Goal: Information Seeking & Learning: Learn about a topic

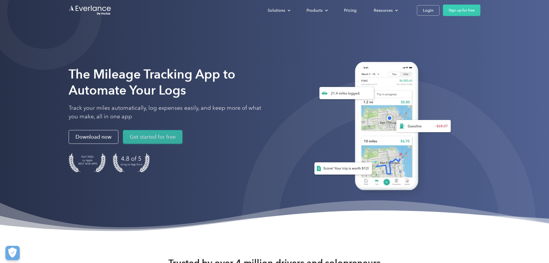
click at [164, 136] on link "Get started for free" at bounding box center [152, 137] width 59 height 14
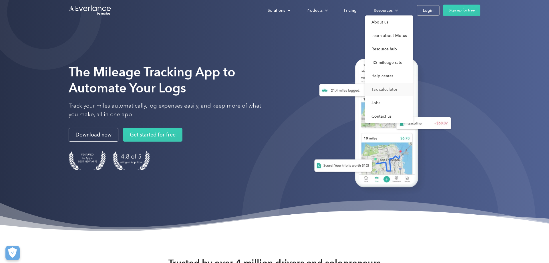
click at [386, 89] on link "Tax calculator" at bounding box center [389, 89] width 48 height 13
click at [341, 11] on link "Pricing" at bounding box center [350, 10] width 24 height 10
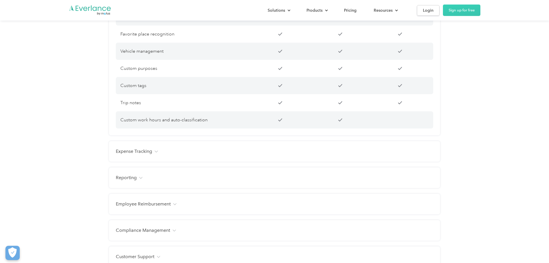
scroll to position [583, 0]
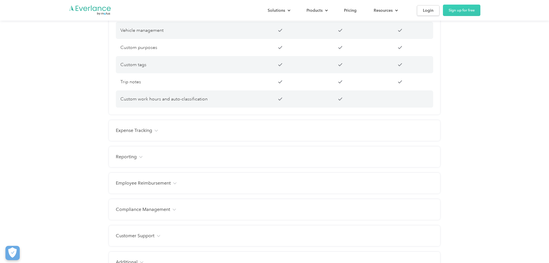
click at [142, 134] on h4 "Expense Tracking" at bounding box center [134, 130] width 36 height 7
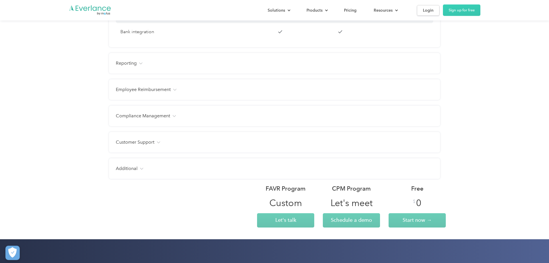
scroll to position [787, 0]
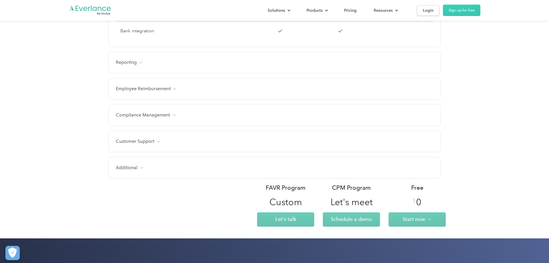
click at [133, 73] on div "Reporting Management dashboard Instant trip and expense visibility Full route m…" at bounding box center [274, 62] width 331 height 21
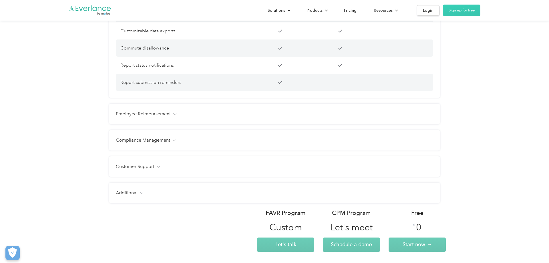
scroll to position [1021, 0]
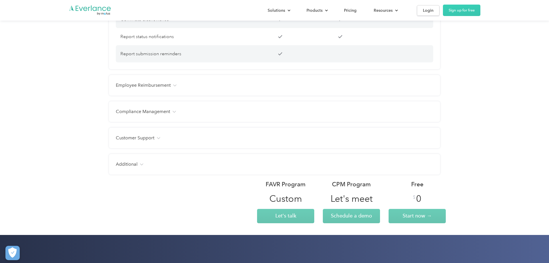
click at [136, 89] on h4 "Employee Reimbursement" at bounding box center [143, 85] width 55 height 7
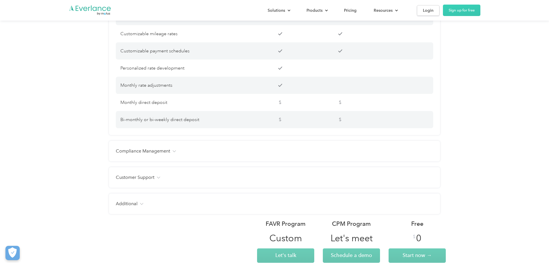
scroll to position [1167, 0]
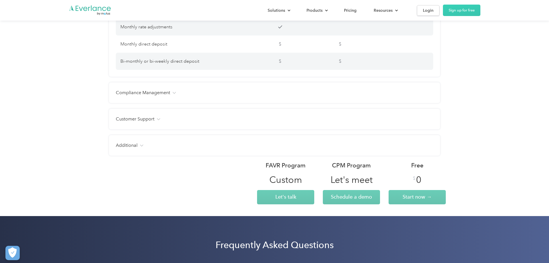
click at [124, 122] on h4 "Customer Support" at bounding box center [135, 119] width 39 height 7
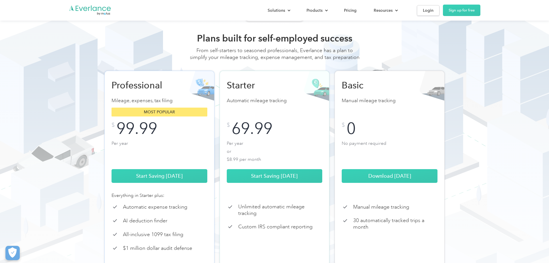
scroll to position [0, 0]
